Goal: Information Seeking & Learning: Learn about a topic

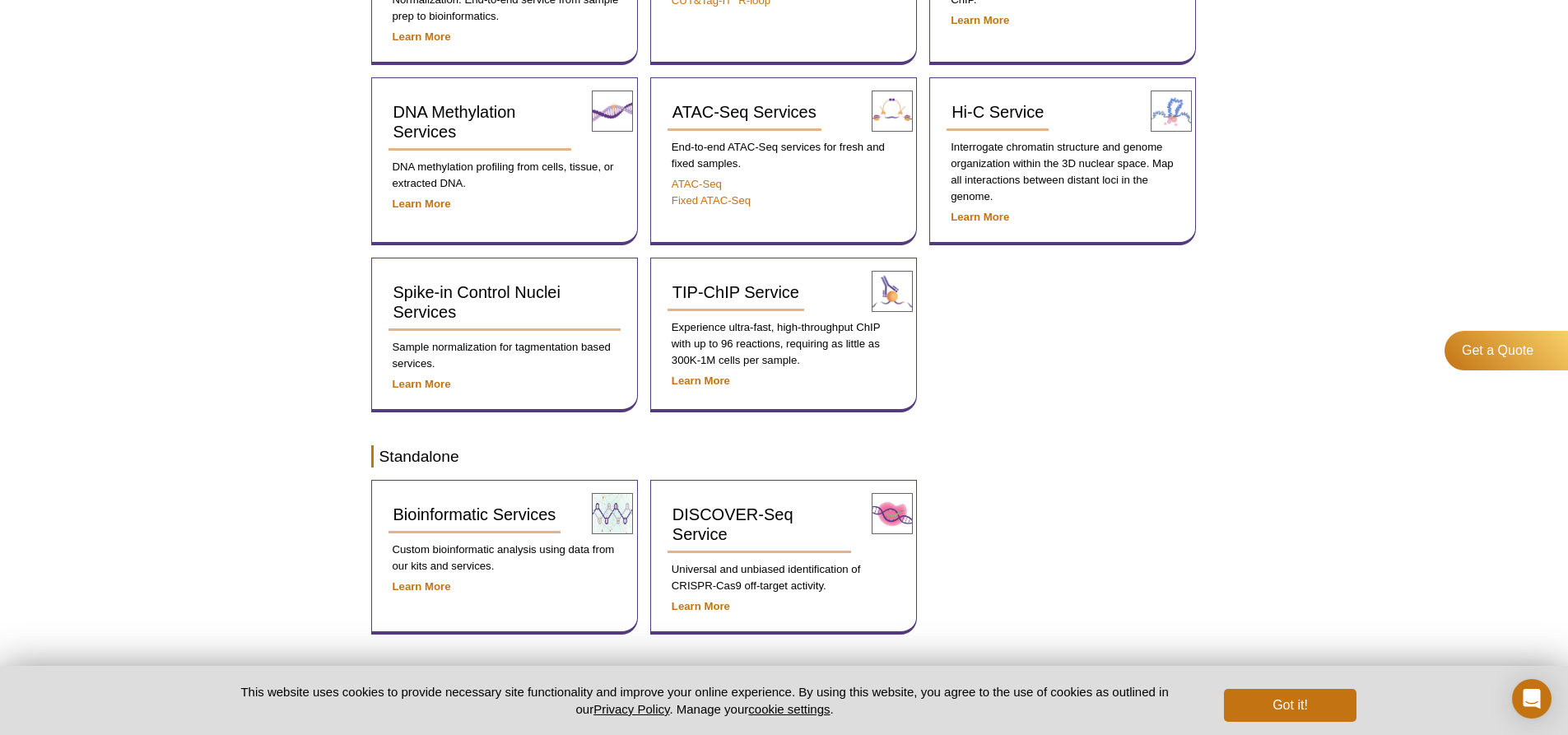
scroll to position [494, 0]
click at [497, 212] on div "DNA Methylation Services DNA methylation profiling from cells, tissue, or extra…" at bounding box center [505, 160] width 267 height 168
click at [440, 144] on link "DNA Methylation Services" at bounding box center [480, 122] width 183 height 56
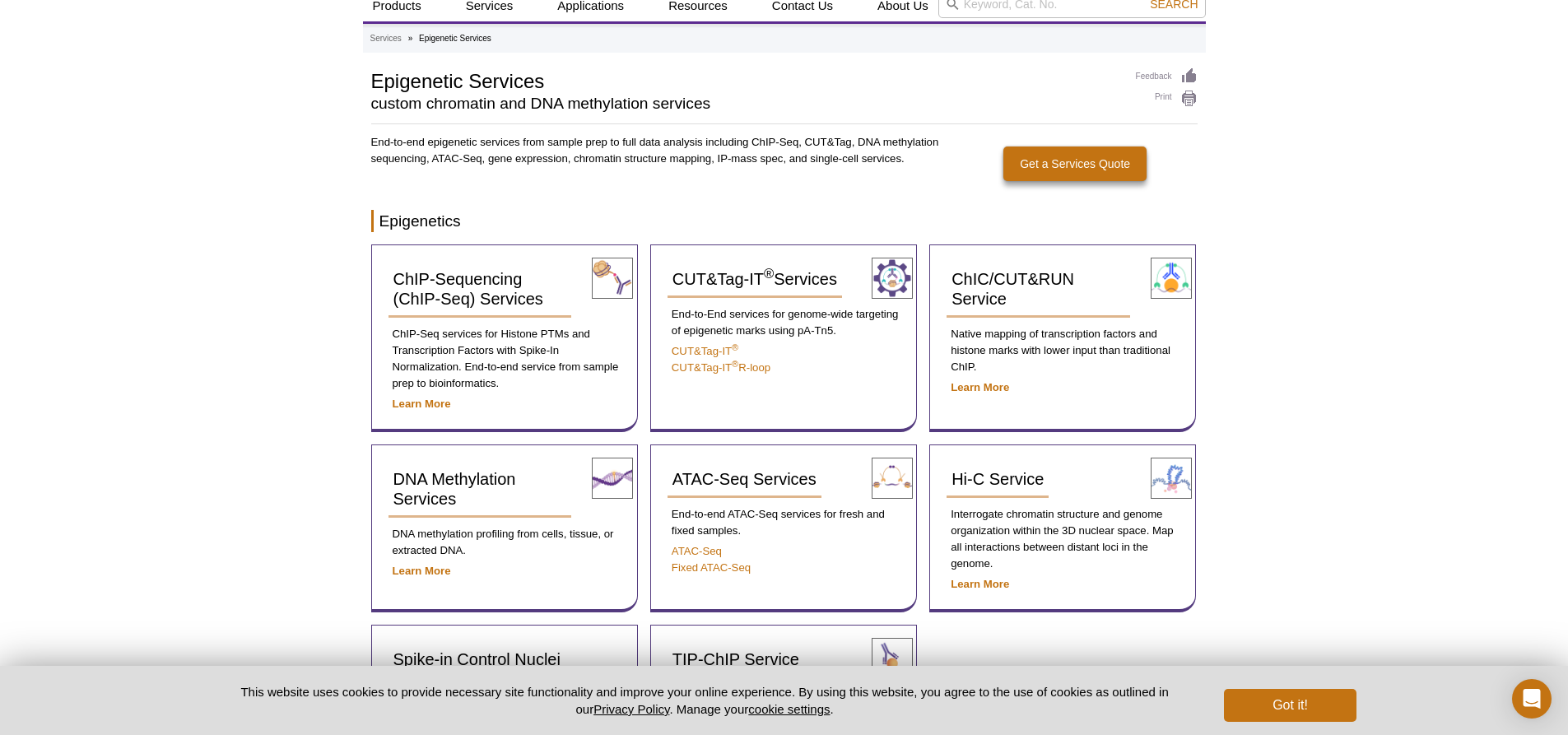
scroll to position [15, 0]
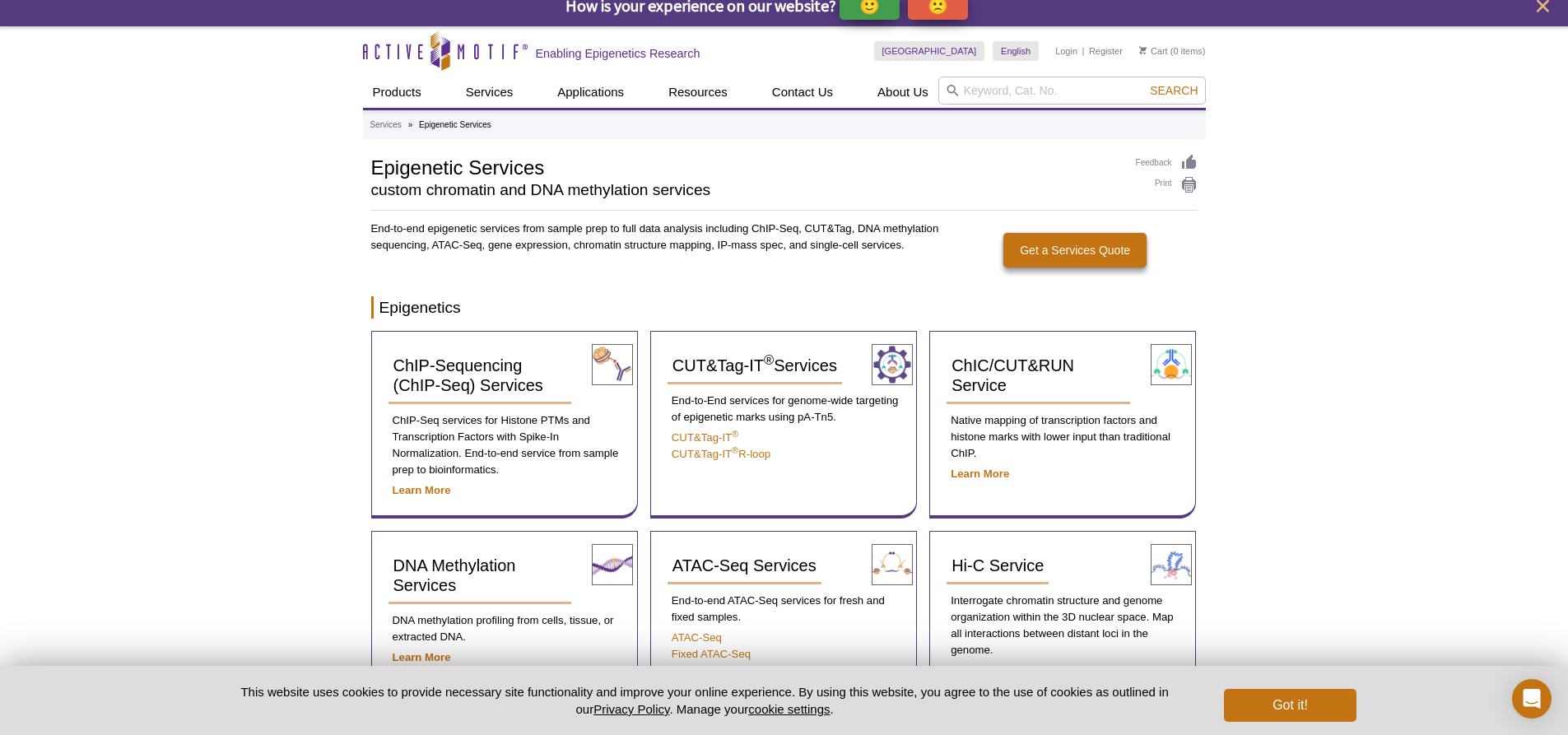
drag, startPoint x: 243, startPoint y: 321, endPoint x: 239, endPoint y: 329, distance: 8.9
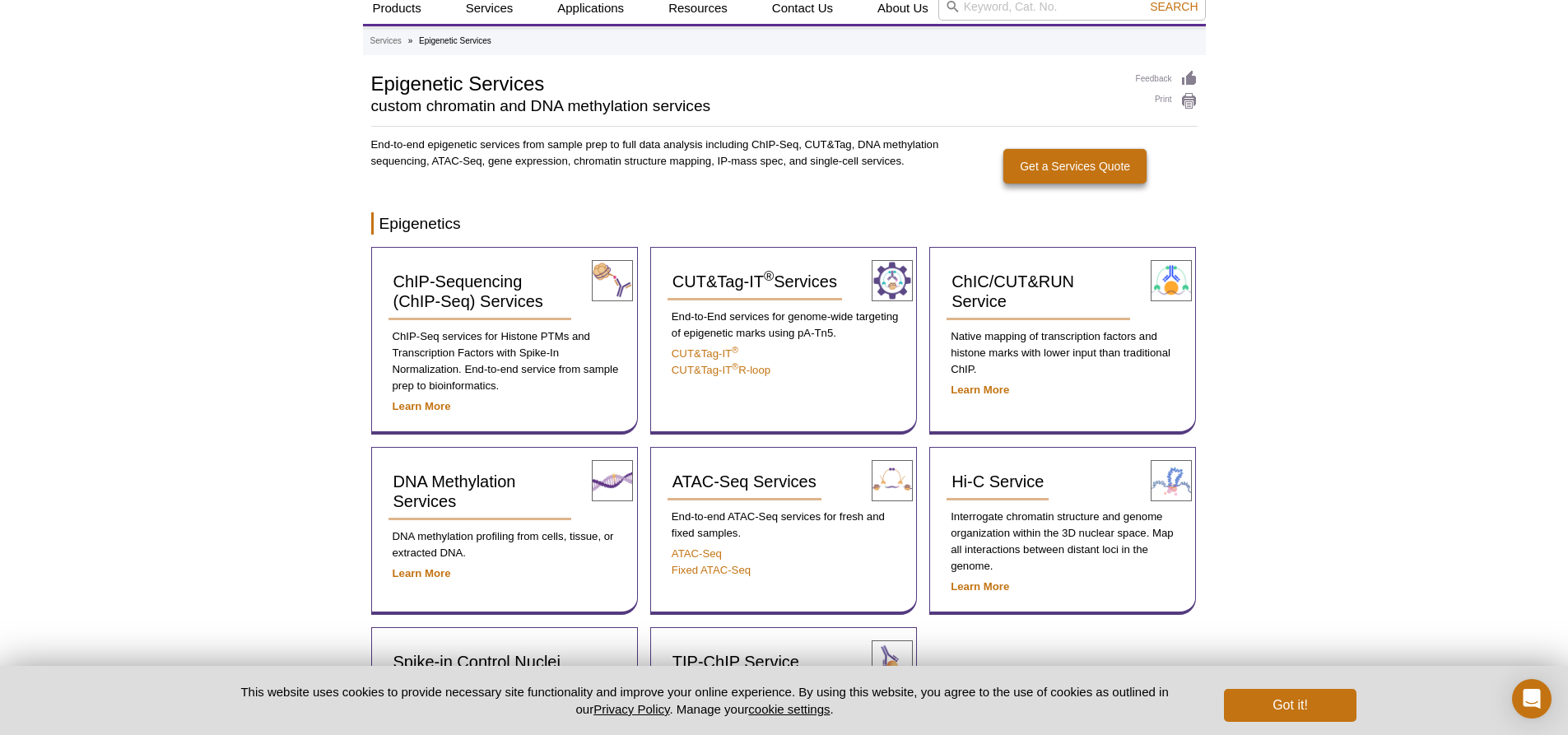
scroll to position [180, 0]
